Goal: Find specific page/section: Find specific page/section

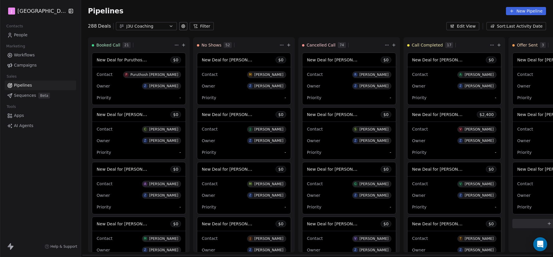
scroll to position [328, 0]
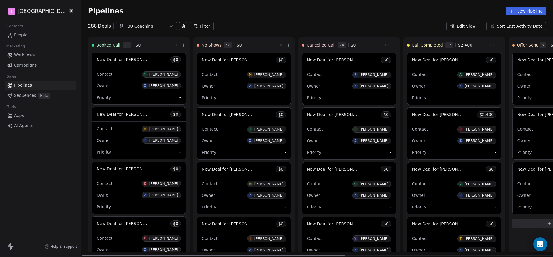
click at [137, 116] on span "New Deal for [PERSON_NAME]" at bounding box center [127, 114] width 61 height 6
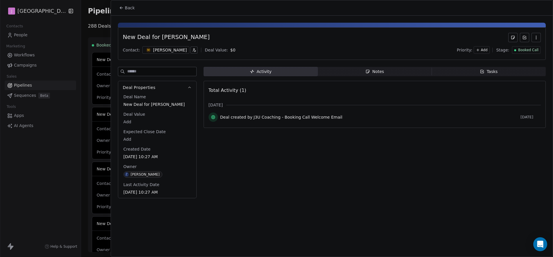
click at [516, 48] on div "Booked Call" at bounding box center [526, 50] width 24 height 5
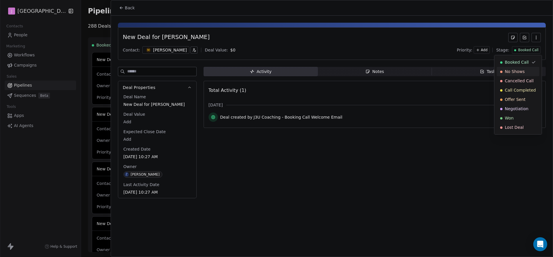
drag, startPoint x: 515, startPoint y: 69, endPoint x: 512, endPoint y: 77, distance: 8.5
click at [515, 69] on span "No Shows" at bounding box center [515, 72] width 20 height 6
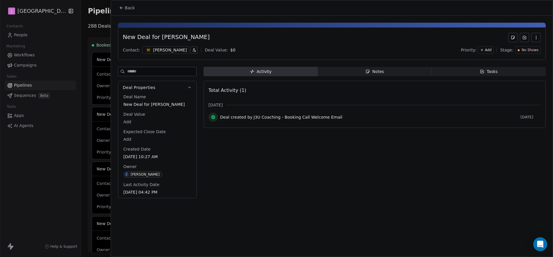
click at [130, 0] on div "Back" at bounding box center [332, 7] width 442 height 15
click at [132, 3] on button "Back" at bounding box center [127, 8] width 23 height 10
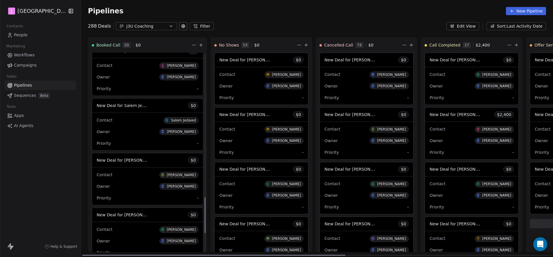
scroll to position [898, 0]
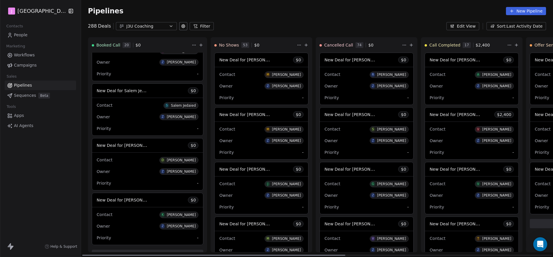
click at [138, 92] on span "New Deal for Salem Jedaied" at bounding box center [125, 91] width 57 height 6
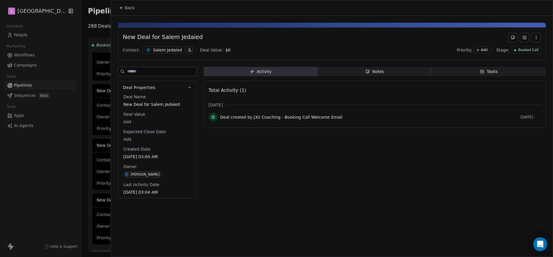
click at [532, 50] on span "Booked Call" at bounding box center [528, 50] width 20 height 5
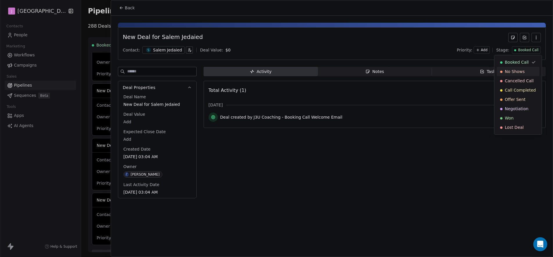
click at [513, 69] on span "No Shows" at bounding box center [515, 72] width 20 height 6
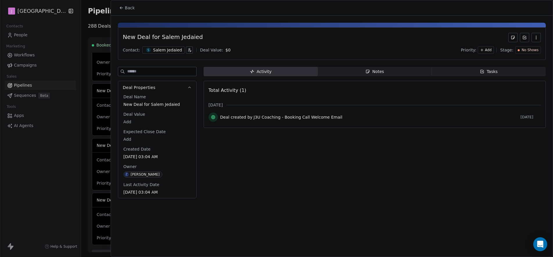
click at [125, 7] on span "Back" at bounding box center [130, 8] width 10 height 6
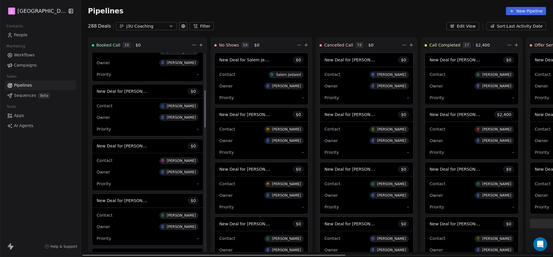
scroll to position [185, 0]
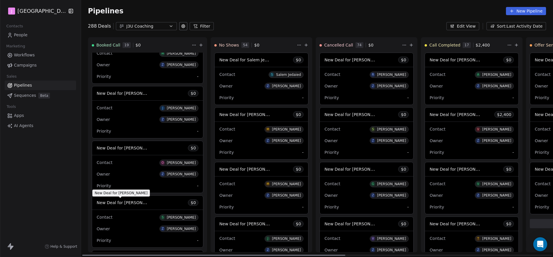
click at [131, 203] on span "New Deal for [PERSON_NAME]" at bounding box center [127, 203] width 61 height 6
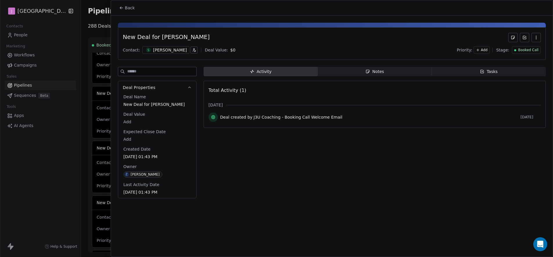
click at [535, 48] on span "Booked Call" at bounding box center [528, 50] width 20 height 5
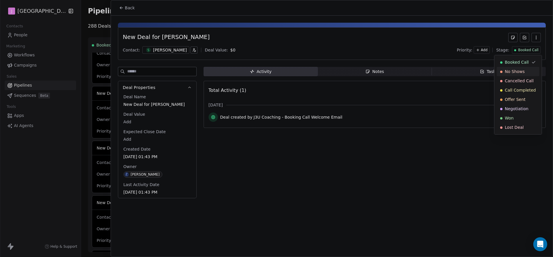
click at [515, 69] on span "No Shows" at bounding box center [515, 72] width 20 height 6
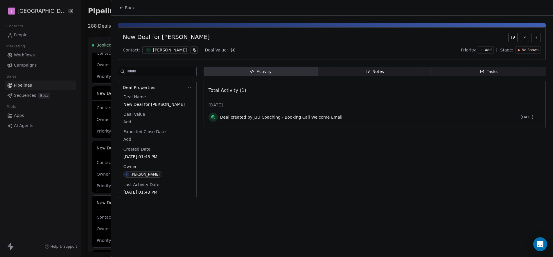
click at [133, 4] on button "Back" at bounding box center [127, 8] width 23 height 10
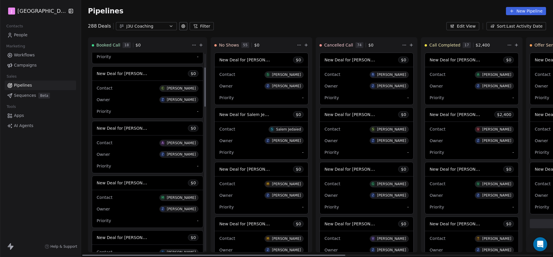
scroll to position [28, 0]
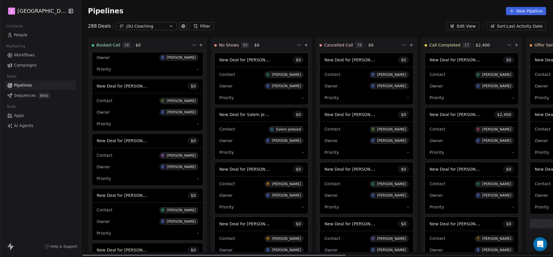
click at [139, 140] on span "New Deal for [PERSON_NAME]" at bounding box center [127, 141] width 61 height 6
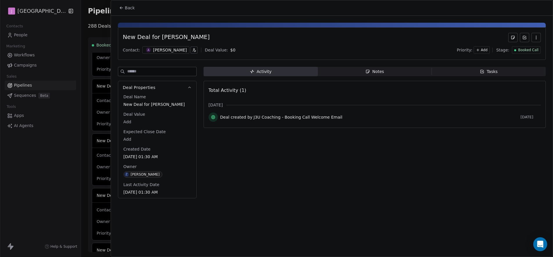
click at [531, 50] on span "Booked Call" at bounding box center [528, 50] width 20 height 5
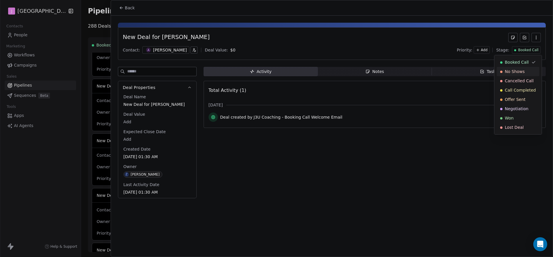
click at [517, 70] on span "No Shows" at bounding box center [515, 72] width 20 height 6
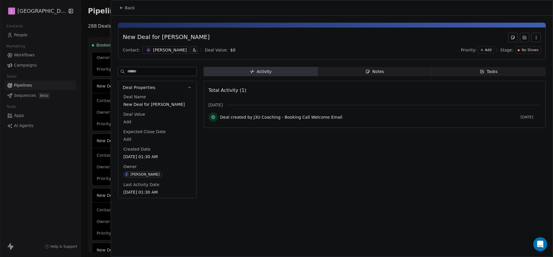
drag, startPoint x: 128, startPoint y: 7, endPoint x: 130, endPoint y: 17, distance: 9.5
click at [128, 7] on span "Back" at bounding box center [130, 8] width 10 height 6
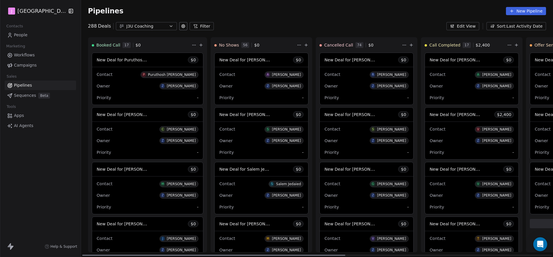
click at [133, 59] on span "New Deal for Puruthosh [PERSON_NAME]" at bounding box center [138, 60] width 83 height 6
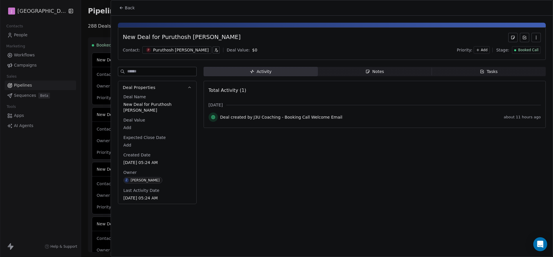
click at [530, 49] on span "Booked Call" at bounding box center [528, 50] width 20 height 5
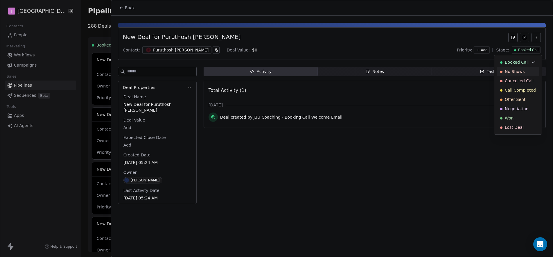
click at [519, 76] on div "Cancelled Call" at bounding box center [518, 80] width 43 height 9
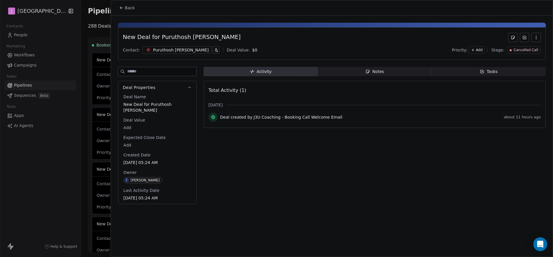
click at [526, 52] on span "Cancelled Call" at bounding box center [526, 50] width 24 height 5
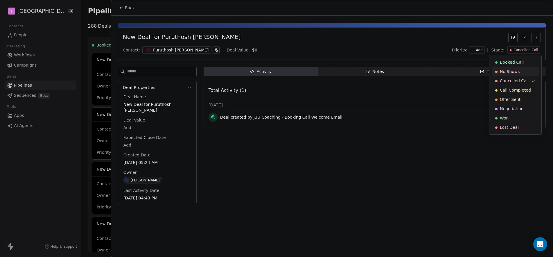
click at [518, 69] on span "No Shows" at bounding box center [510, 72] width 20 height 6
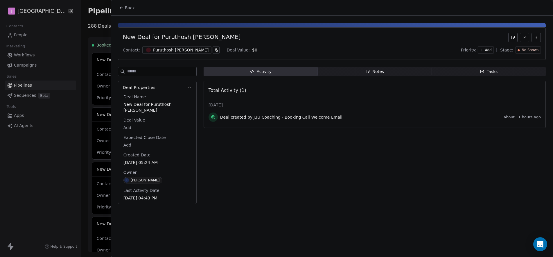
click at [127, 7] on span "Back" at bounding box center [130, 8] width 10 height 6
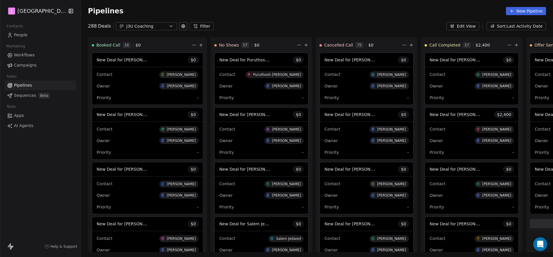
click at [432, 11] on div "Pipelines New Pipeline" at bounding box center [317, 11] width 458 height 8
click at [412, 13] on div "Pipelines New Pipeline" at bounding box center [317, 11] width 458 height 8
click at [370, 12] on div "Pipelines New Pipeline" at bounding box center [317, 11] width 458 height 8
